Goal: Task Accomplishment & Management: Manage account settings

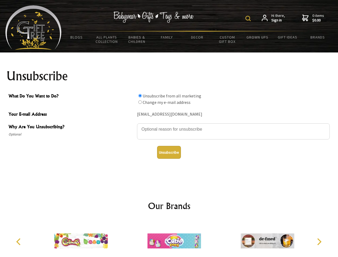
click at [249, 18] on img at bounding box center [248, 18] width 5 height 5
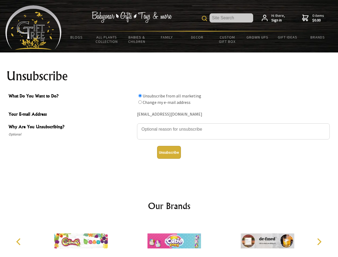
click at [169, 125] on textarea "Why Are You Unsubscribing?" at bounding box center [233, 132] width 193 height 16
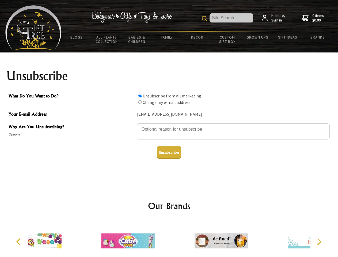
click at [140, 96] on input "What Do You Want to Do?" at bounding box center [140, 95] width 3 height 3
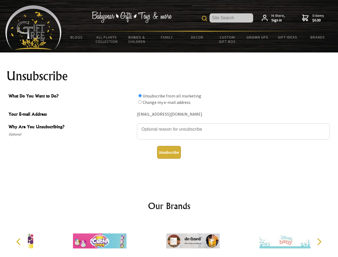
click at [140, 102] on input "What Do You Want to Do?" at bounding box center [140, 101] width 3 height 3
radio input "true"
click at [169, 152] on button "Unsubscribe" at bounding box center [169, 152] width 24 height 13
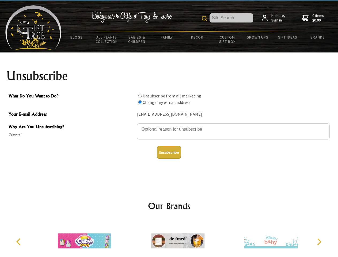
click at [19, 242] on icon "Previous" at bounding box center [19, 241] width 7 height 7
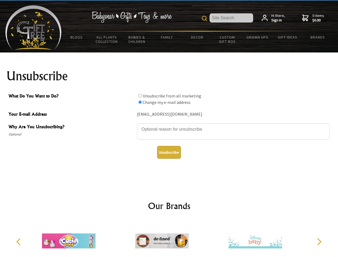
click at [319, 242] on icon "Next" at bounding box center [319, 241] width 7 height 7
